Goal: Browse casually

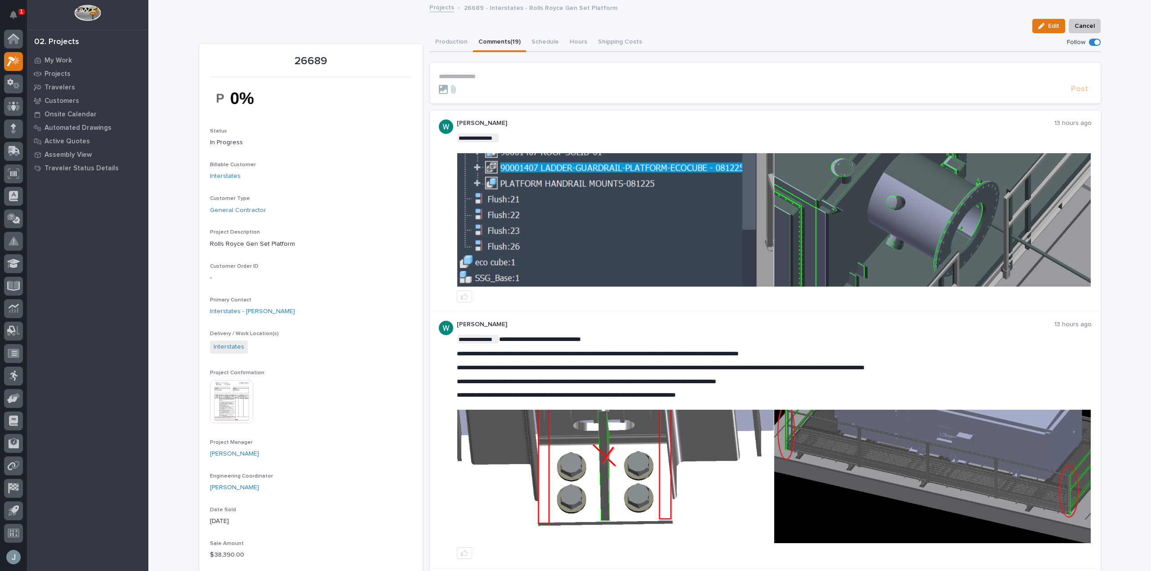
click at [734, 193] on img at bounding box center [615, 220] width 316 height 134
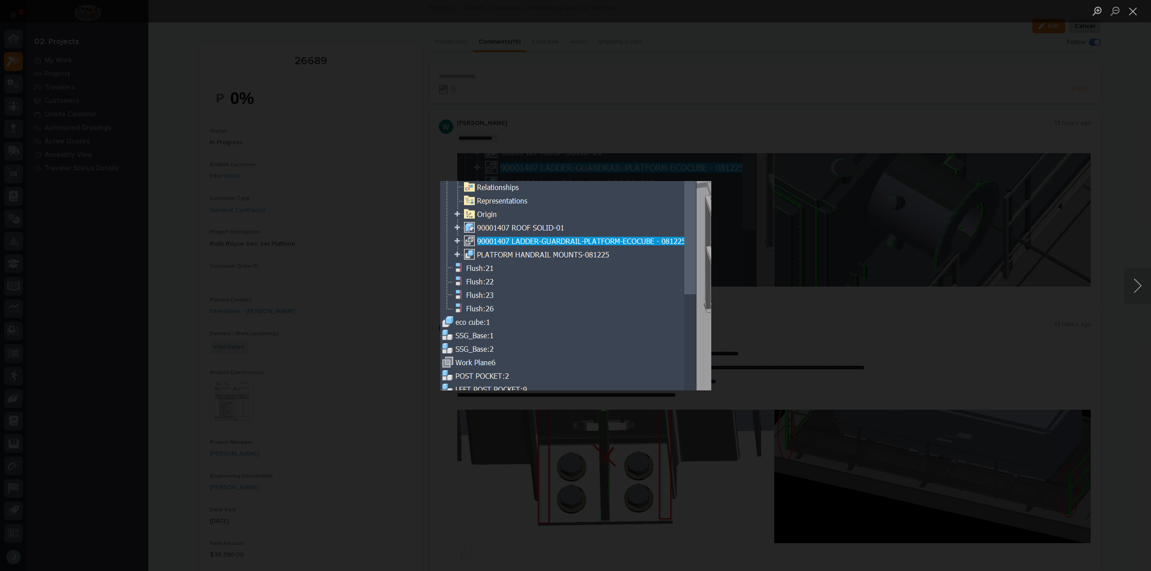
click at [824, 190] on div "Lightbox" at bounding box center [575, 285] width 1151 height 571
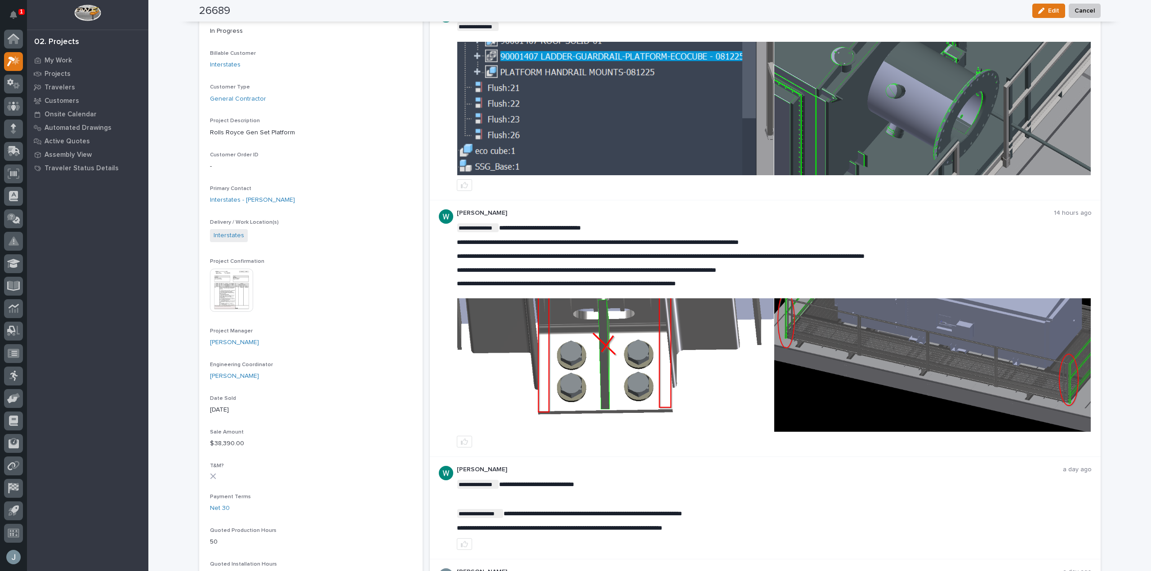
scroll to position [62, 0]
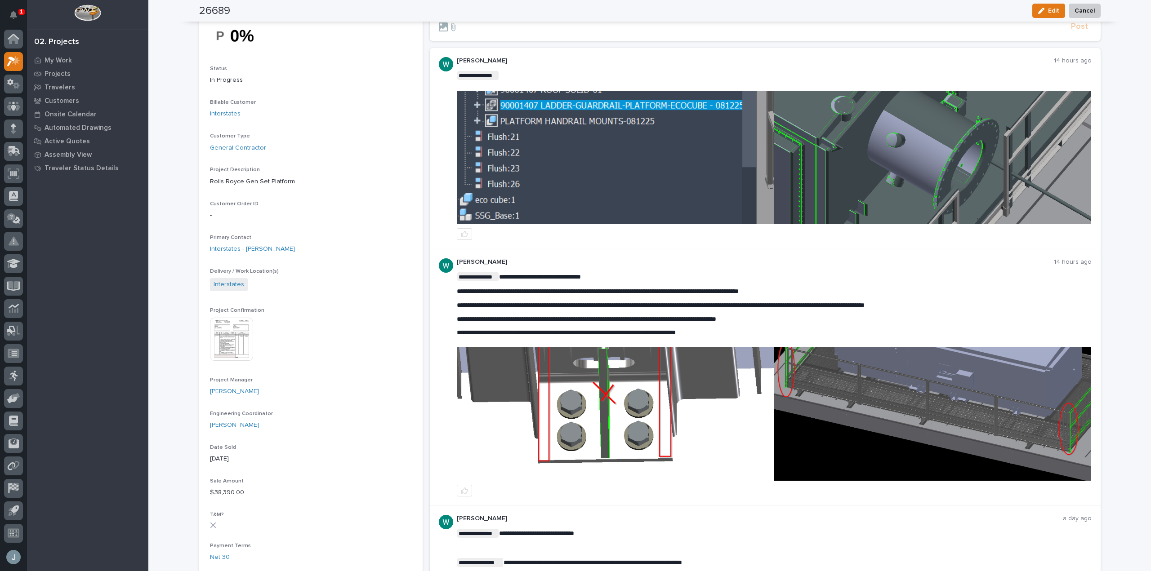
click at [877, 382] on img at bounding box center [932, 415] width 316 height 134
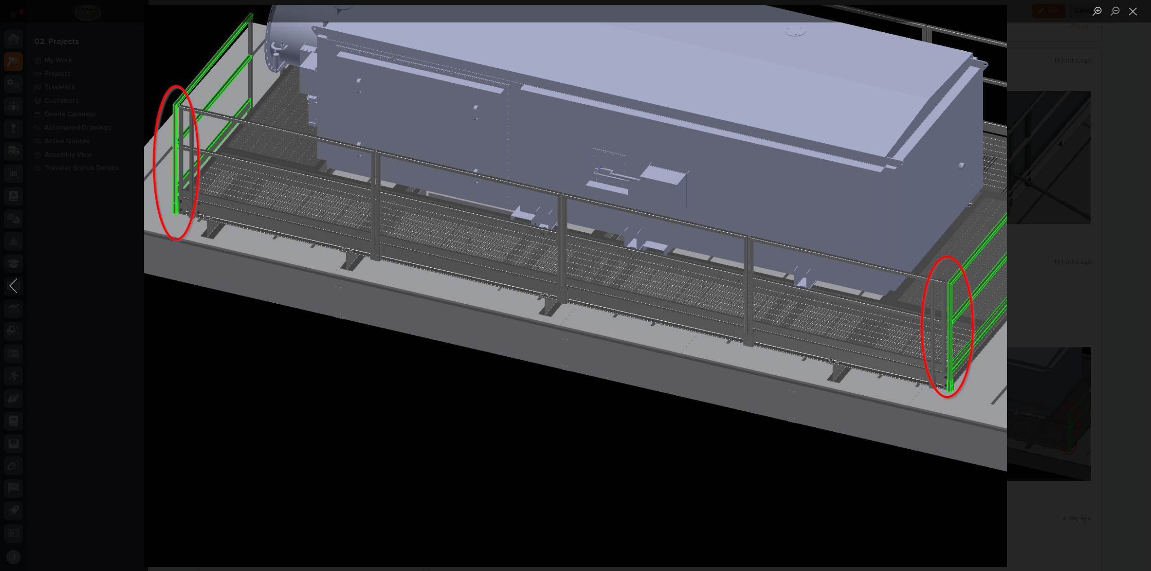
click at [851, 361] on img "Lightbox" at bounding box center [575, 285] width 863 height 562
click at [1067, 315] on div "Lightbox" at bounding box center [575, 285] width 1151 height 571
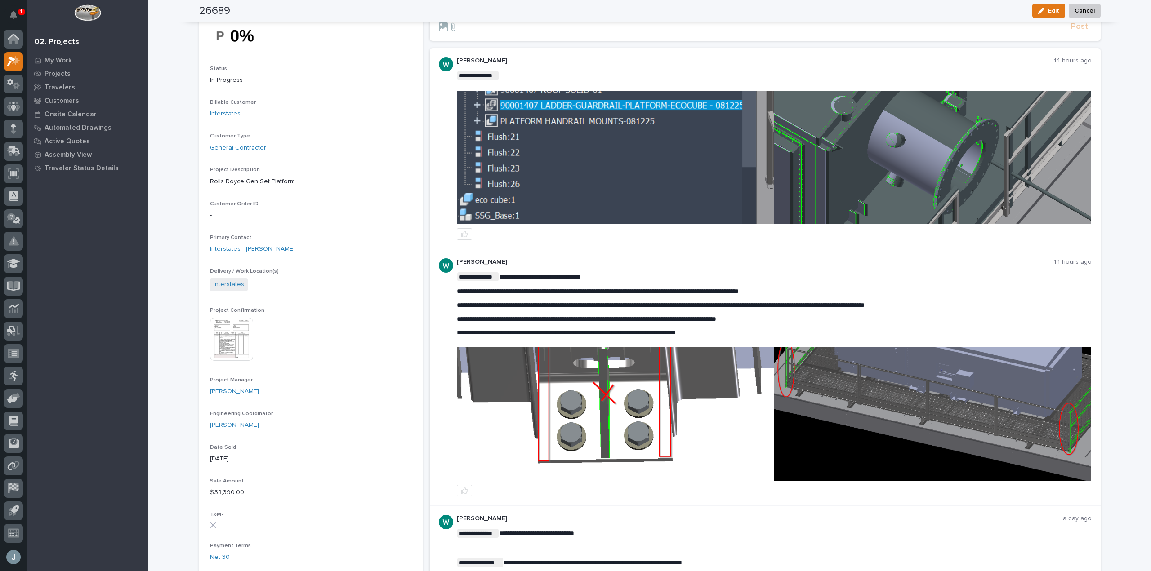
scroll to position [63, 0]
click at [960, 413] on img at bounding box center [932, 414] width 316 height 134
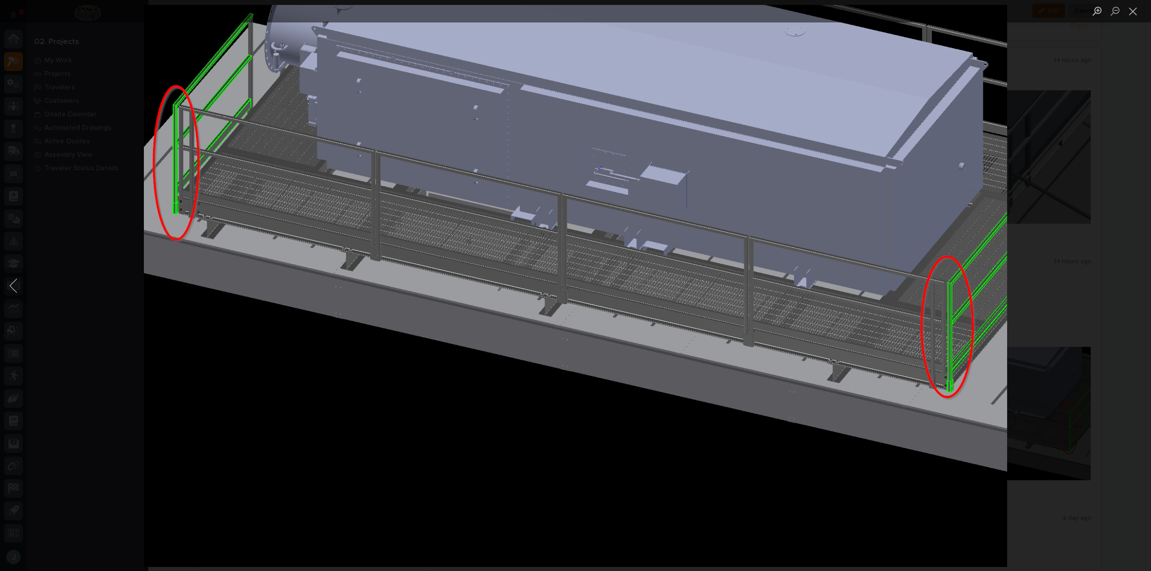
click at [962, 412] on img "Lightbox" at bounding box center [575, 285] width 863 height 562
click at [1069, 473] on div "Lightbox" at bounding box center [575, 285] width 1151 height 571
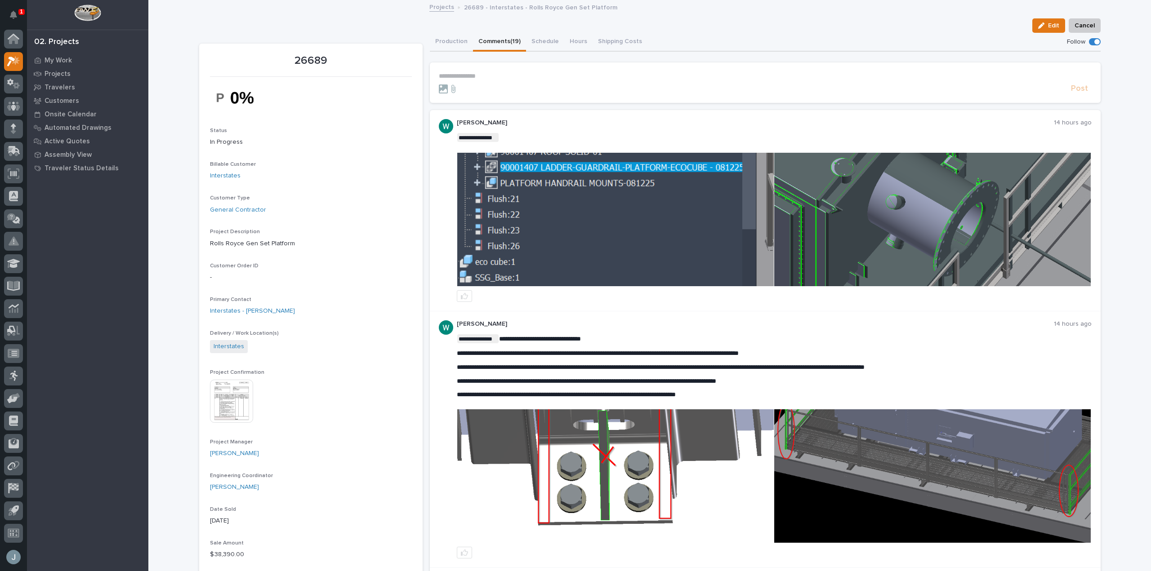
scroll to position [0, 0]
click at [633, 220] on img at bounding box center [615, 220] width 316 height 134
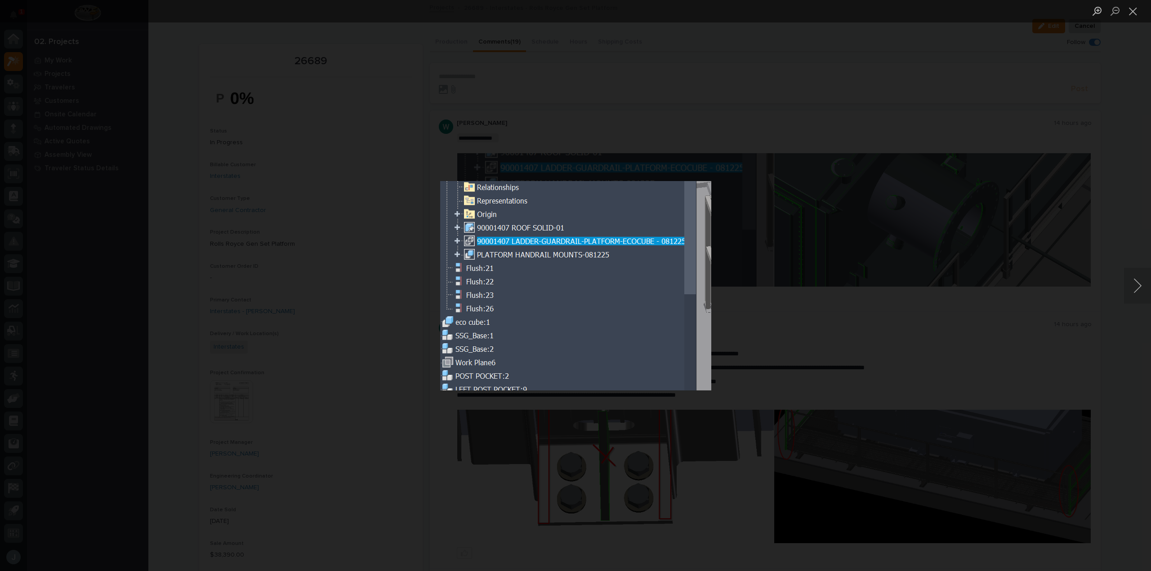
click at [633, 220] on img "Lightbox" at bounding box center [575, 286] width 271 height 210
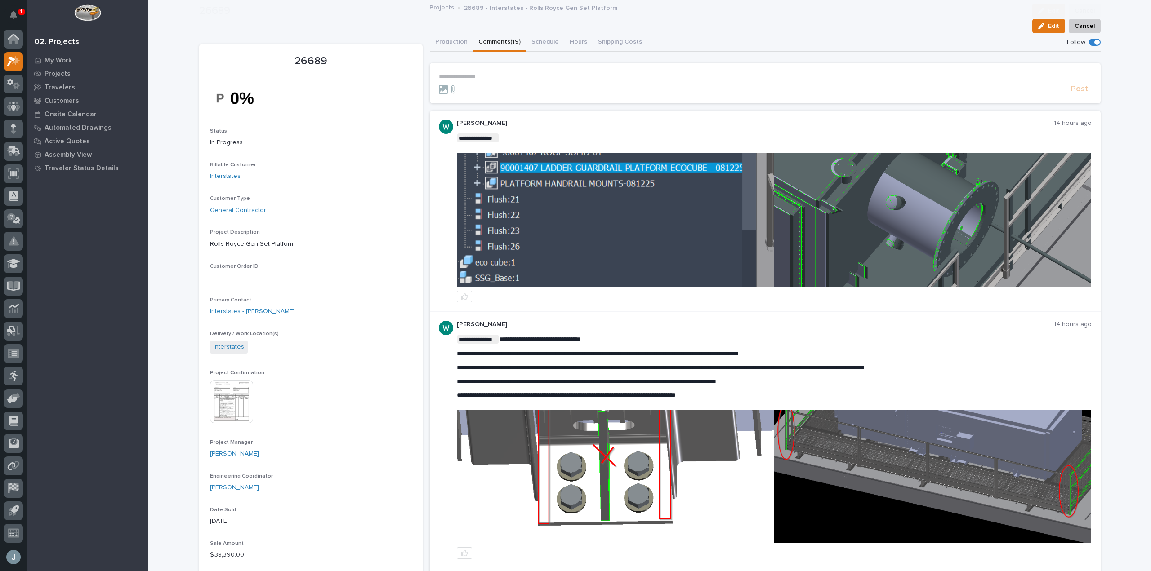
scroll to position [63, 0]
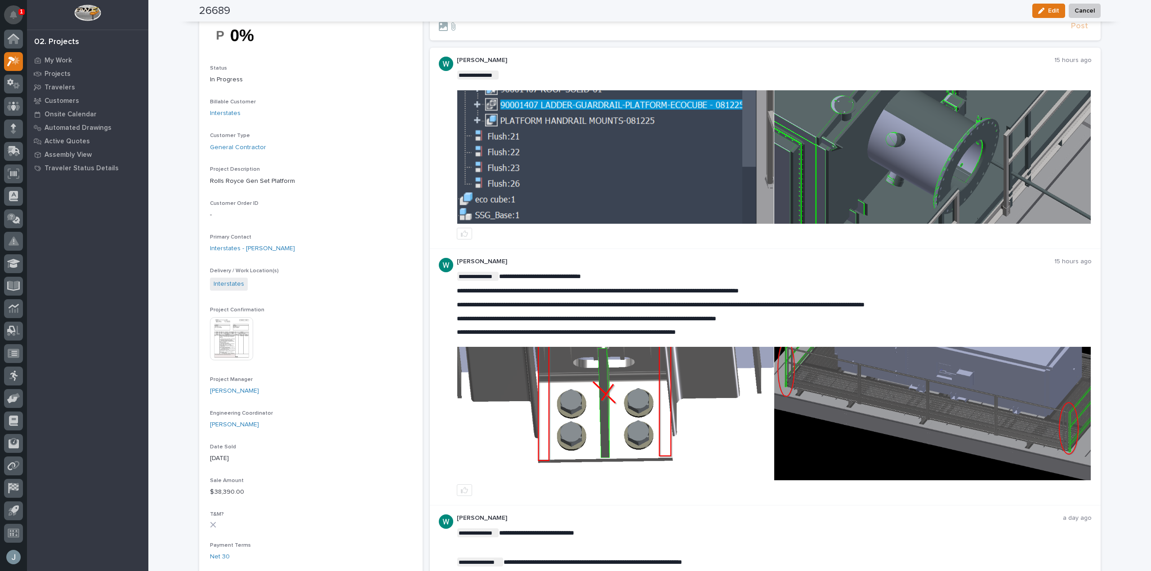
click at [15, 12] on icon "Notifications" at bounding box center [13, 15] width 7 height 8
click at [1054, 397] on img at bounding box center [932, 414] width 316 height 134
